Goal: Transaction & Acquisition: Purchase product/service

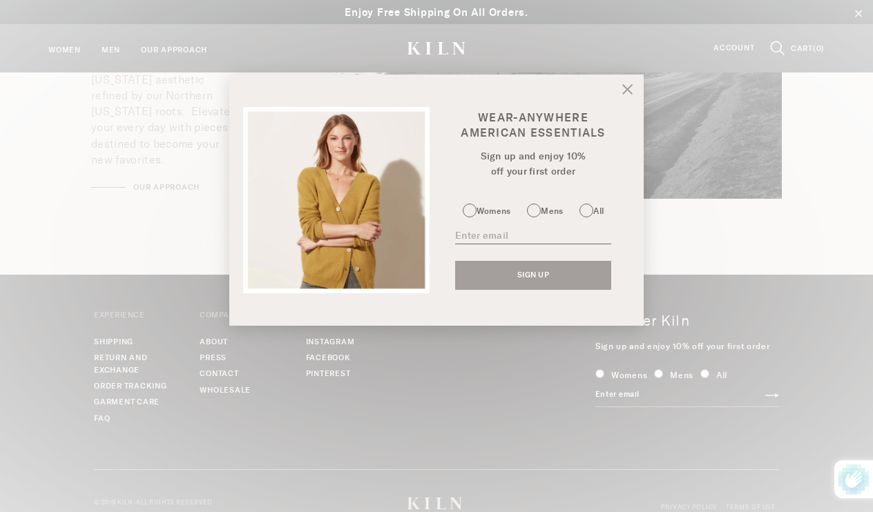
scroll to position [1901, 0]
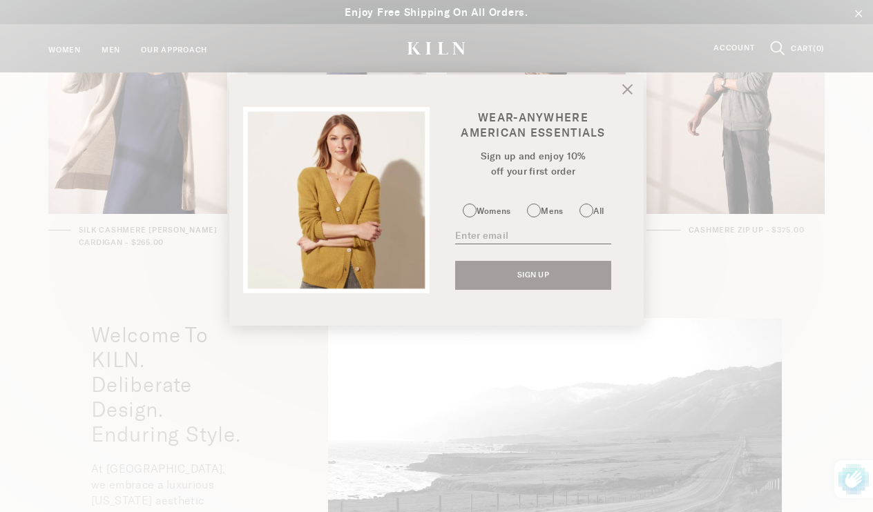
click at [614, 97] on div "Wear-Anywhere American Essentials Sign up and enjoy 10% off your first order Wo…" at bounding box center [436, 200] width 414 height 251
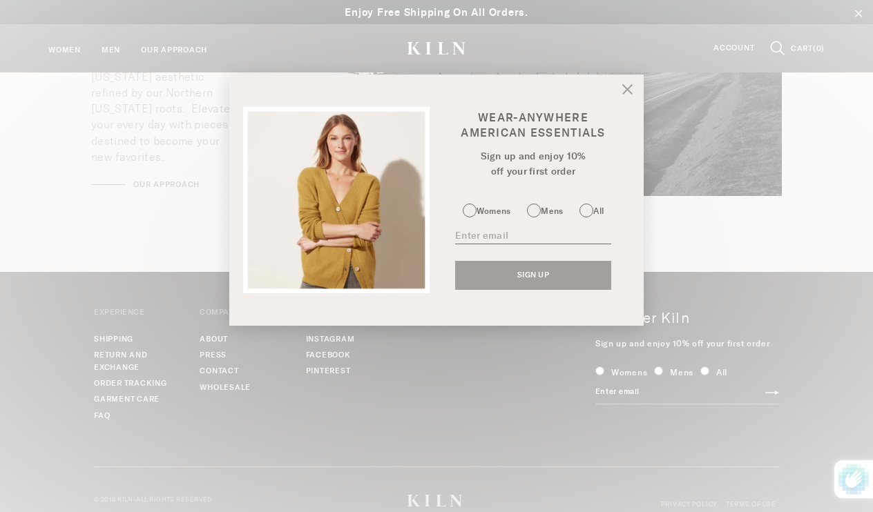
click at [628, 89] on icon at bounding box center [628, 90] width 10 height 10
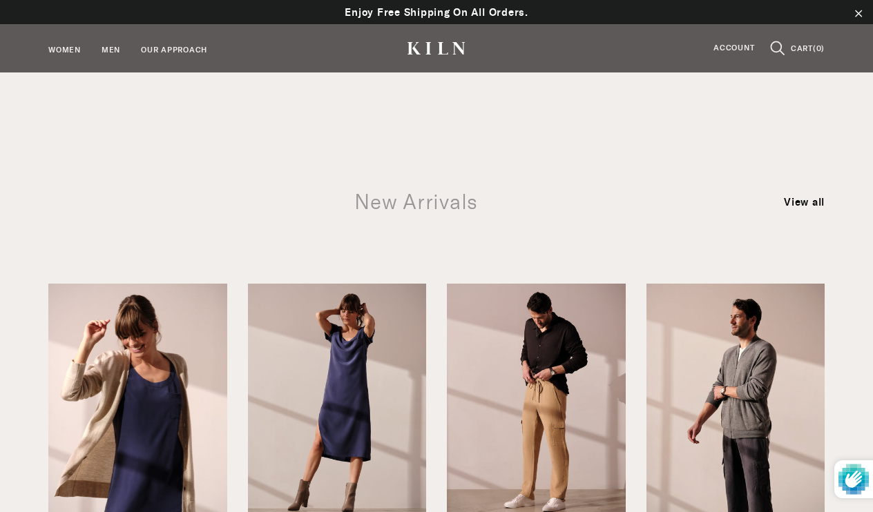
scroll to position [1134, 0]
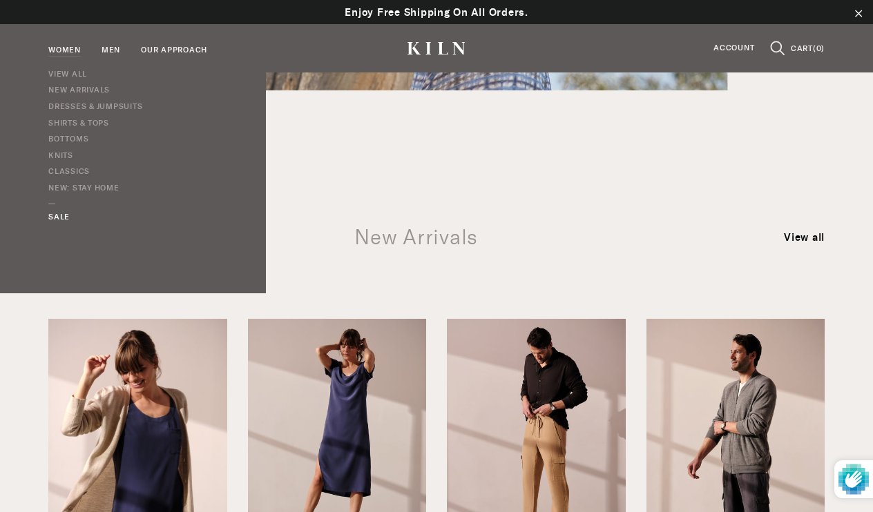
click at [60, 217] on link "SALE" at bounding box center [95, 214] width 94 height 21
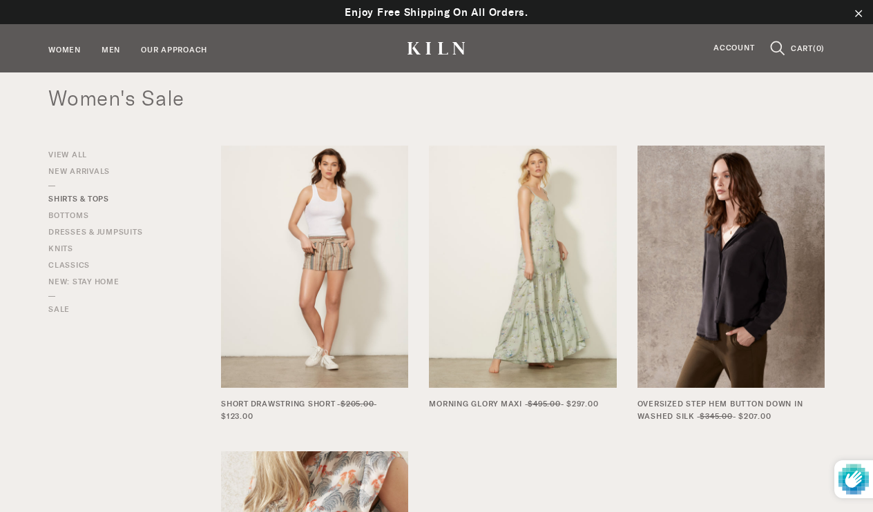
click at [77, 196] on link "Shirts & Tops" at bounding box center [78, 195] width 61 height 19
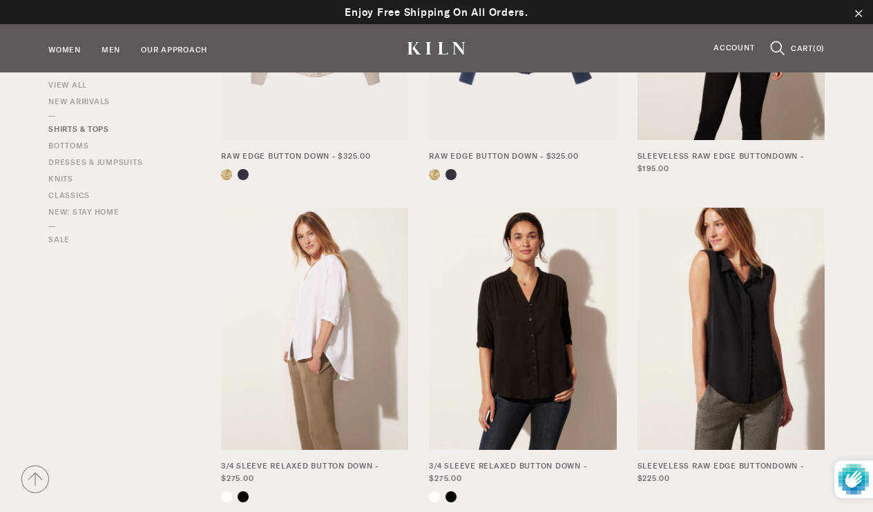
scroll to position [873, 0]
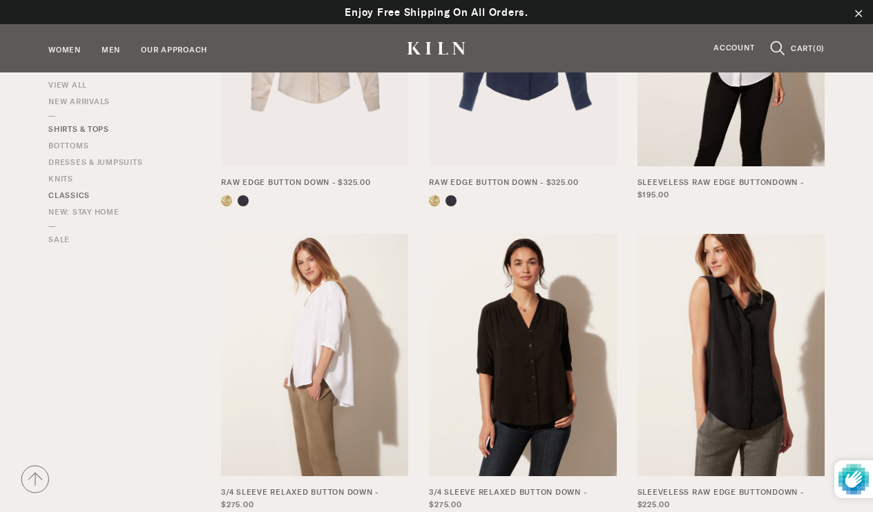
click at [81, 195] on link "Classics" at bounding box center [68, 196] width 41 height 12
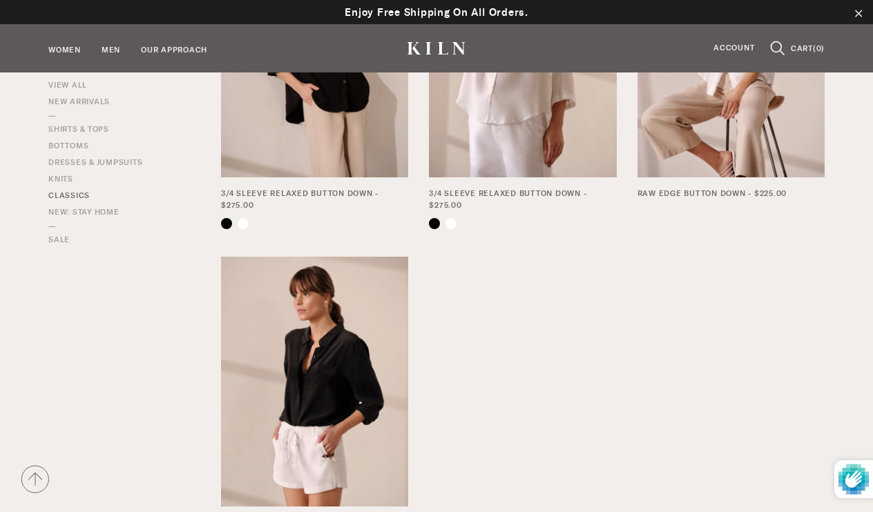
scroll to position [219, 0]
click at [70, 213] on link "New: Stay Home" at bounding box center [83, 212] width 71 height 12
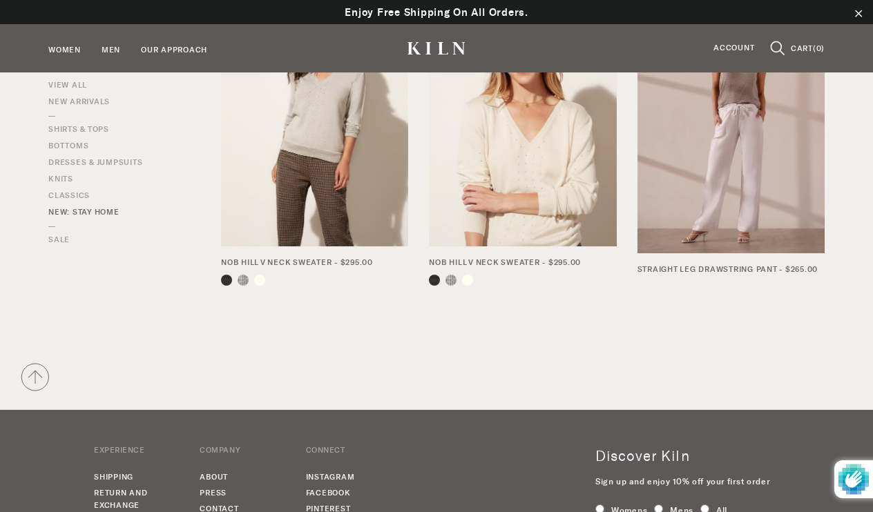
scroll to position [474, 0]
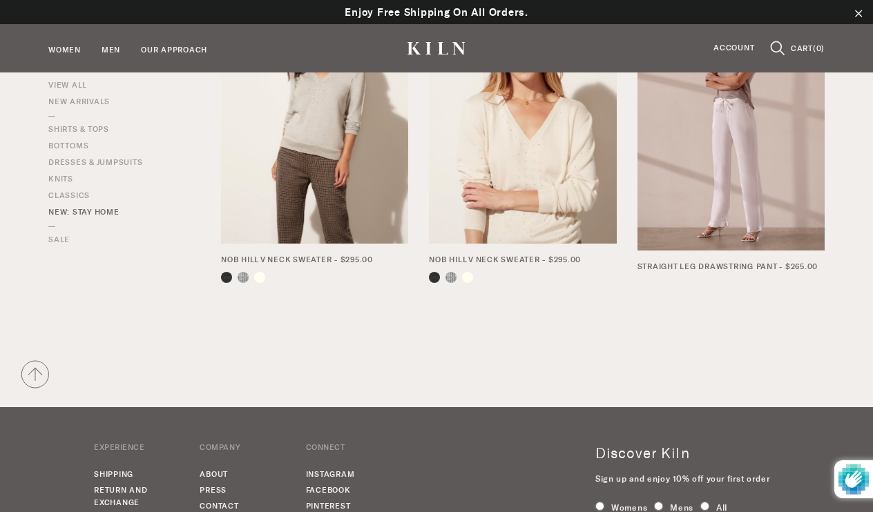
click at [757, 164] on img at bounding box center [730, 126] width 187 height 250
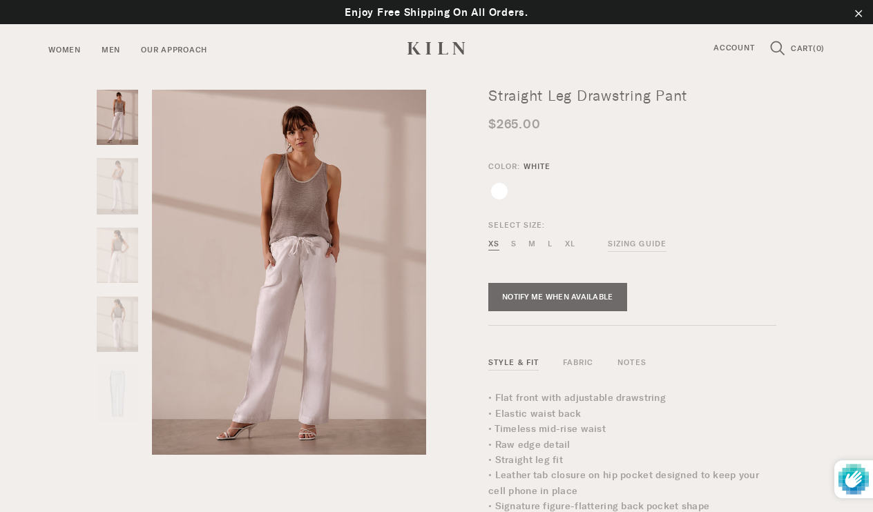
click at [115, 175] on img at bounding box center [117, 186] width 42 height 57
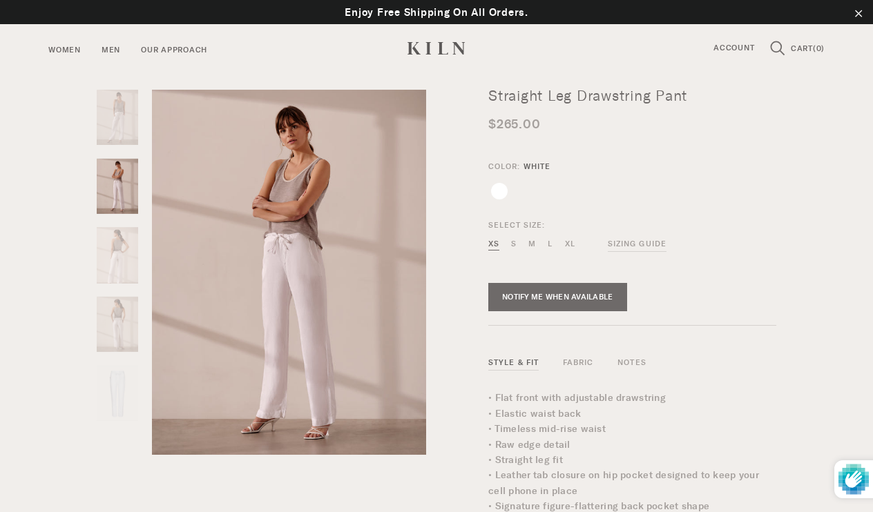
click at [114, 242] on img at bounding box center [117, 255] width 42 height 57
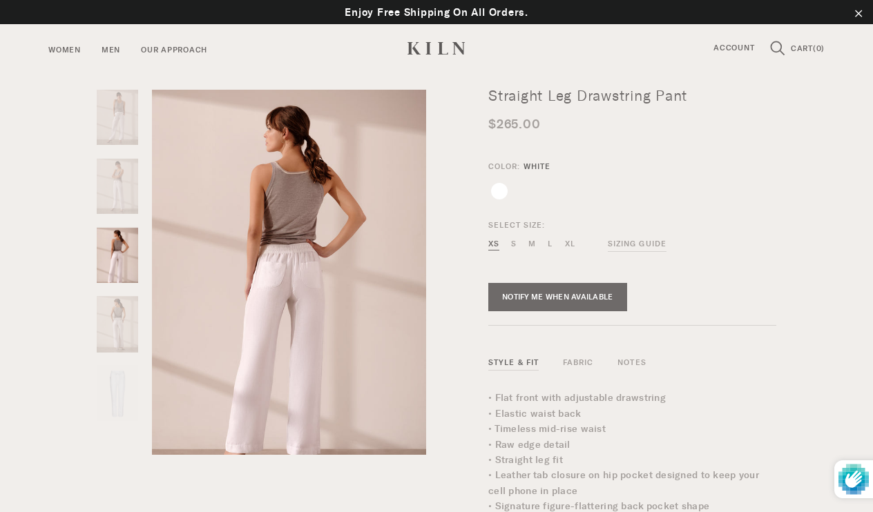
click at [111, 316] on img at bounding box center [117, 324] width 42 height 57
